Goal: Learn about a topic

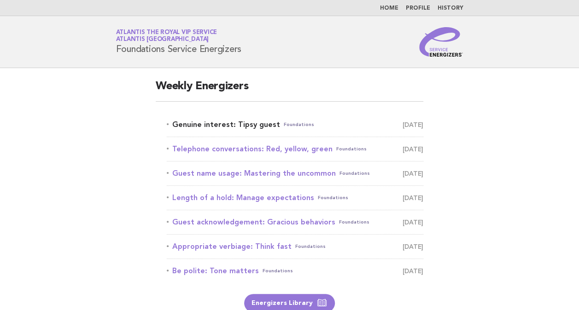
click at [252, 125] on link "Genuine interest: Tipsy guest Foundations [DATE]" at bounding box center [295, 124] width 257 height 13
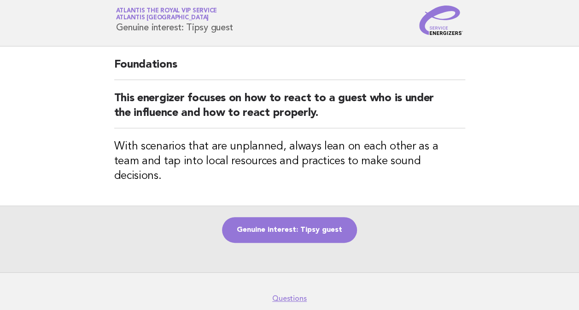
scroll to position [22, 0]
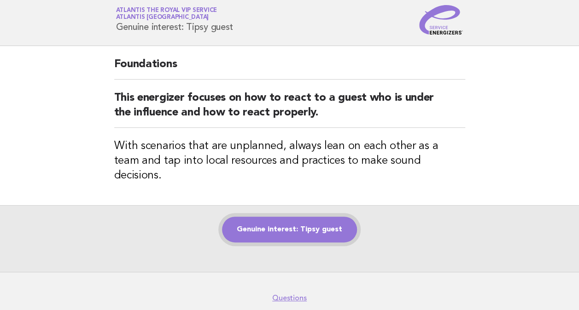
click at [308, 217] on link "Genuine interest: Tipsy guest" at bounding box center [289, 230] width 135 height 26
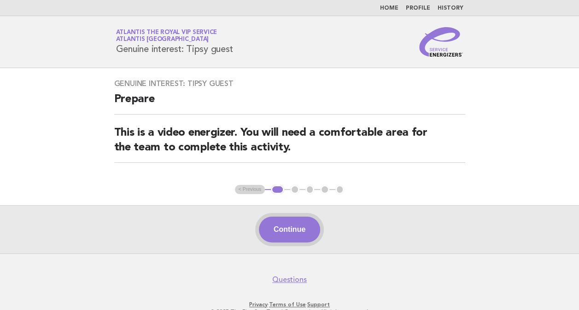
click at [283, 229] on button "Continue" at bounding box center [289, 230] width 61 height 26
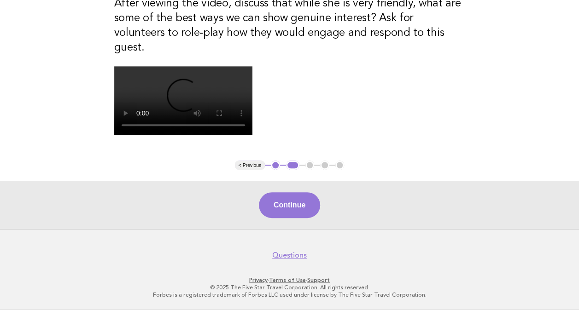
scroll to position [206, 0]
click at [298, 218] on button "Continue" at bounding box center [289, 206] width 61 height 26
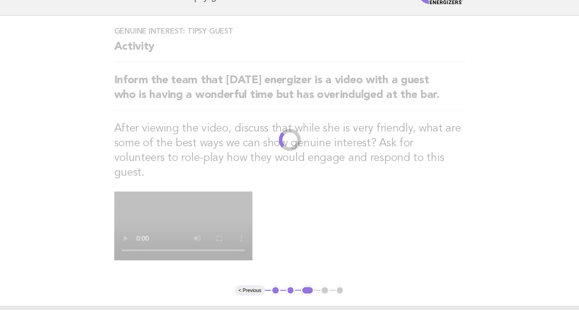
scroll to position [0, 0]
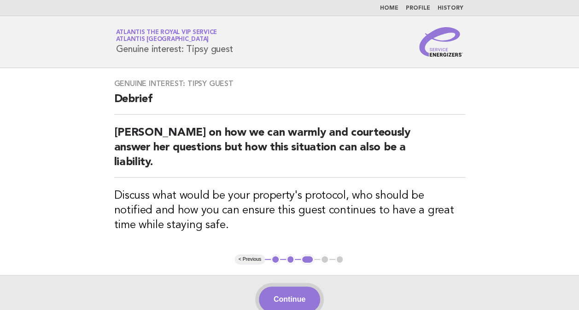
click at [299, 287] on button "Continue" at bounding box center [289, 300] width 61 height 26
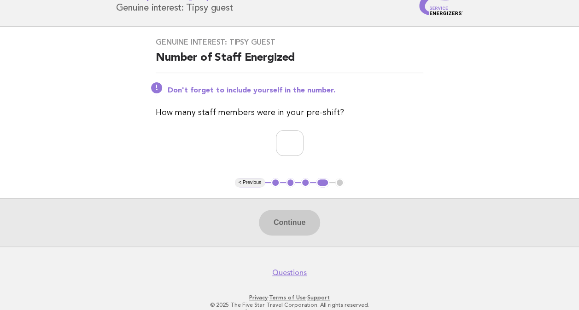
scroll to position [47, 0]
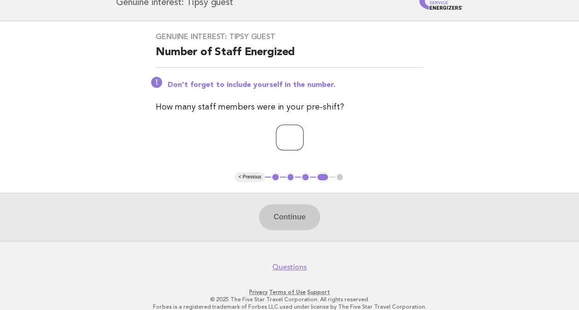
click at [277, 134] on input "number" at bounding box center [290, 138] width 28 height 26
type input "*"
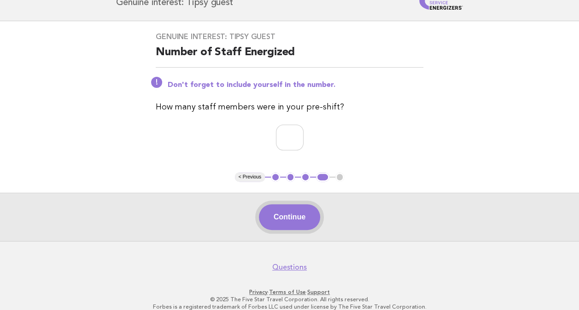
click at [282, 222] on button "Continue" at bounding box center [289, 218] width 61 height 26
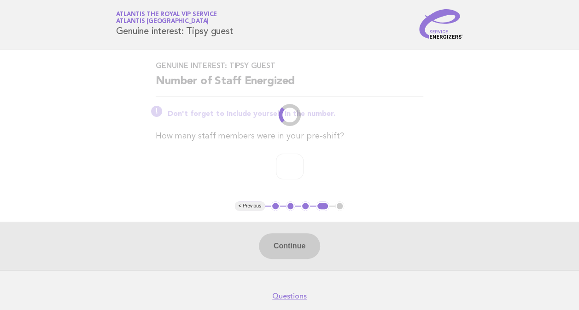
scroll to position [0, 0]
